Goal: Information Seeking & Learning: Learn about a topic

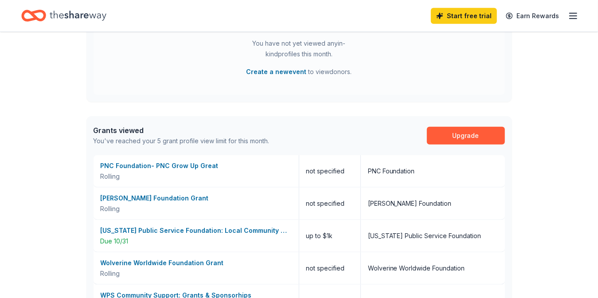
scroll to position [401, 0]
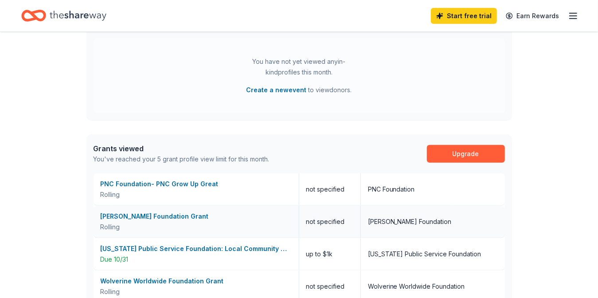
click at [225, 218] on div "Brinson Foundation Grant" at bounding box center [196, 216] width 191 height 11
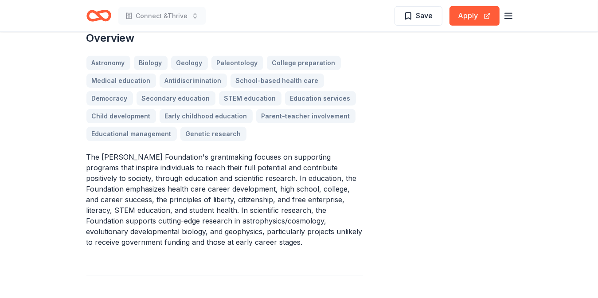
scroll to position [261, 0]
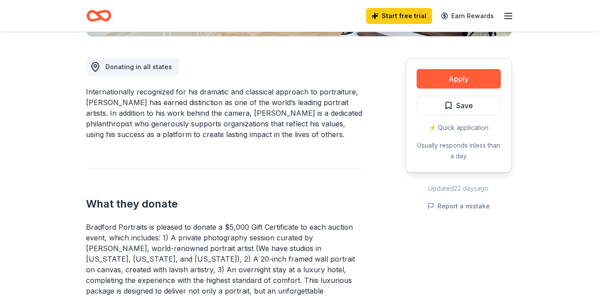
scroll to position [234, 0]
